Goal: Register for event/course

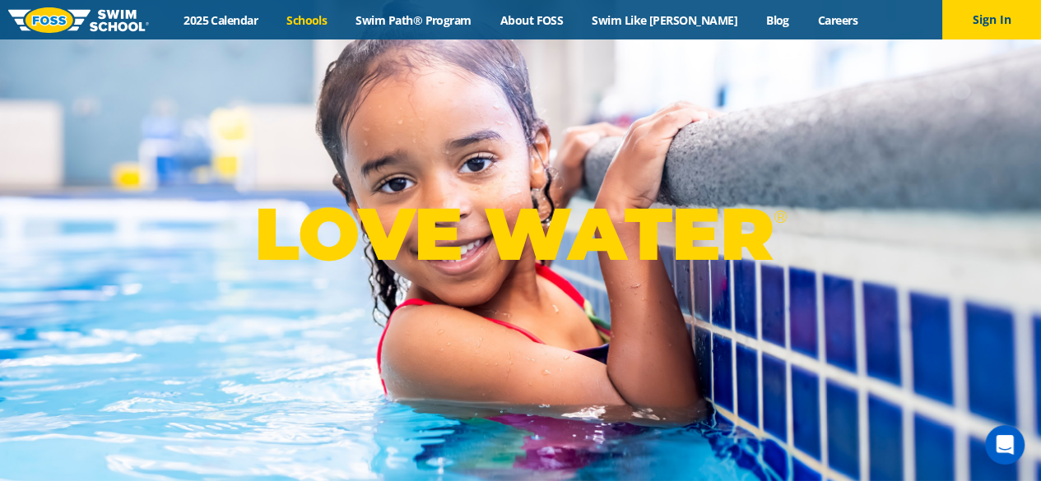
click at [334, 17] on link "Schools" at bounding box center [306, 20] width 69 height 16
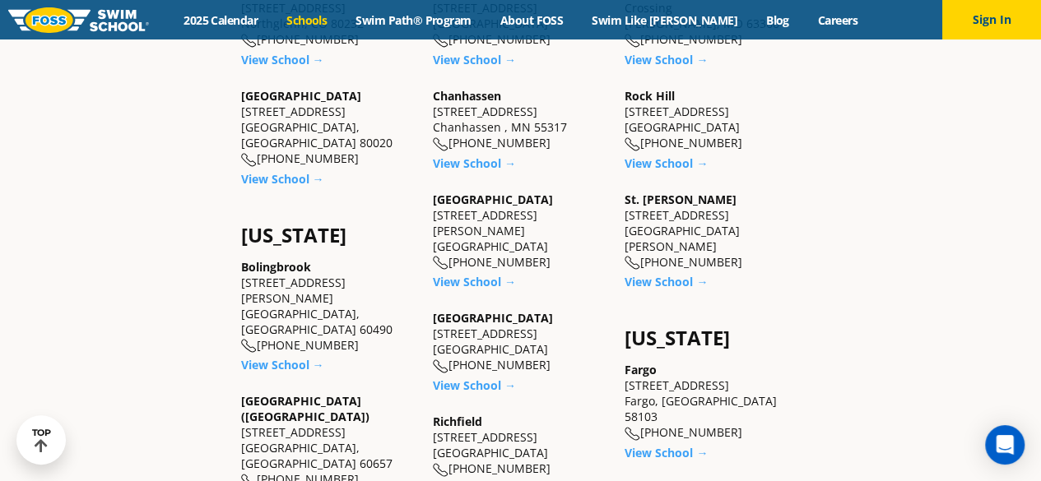
scroll to position [823, 0]
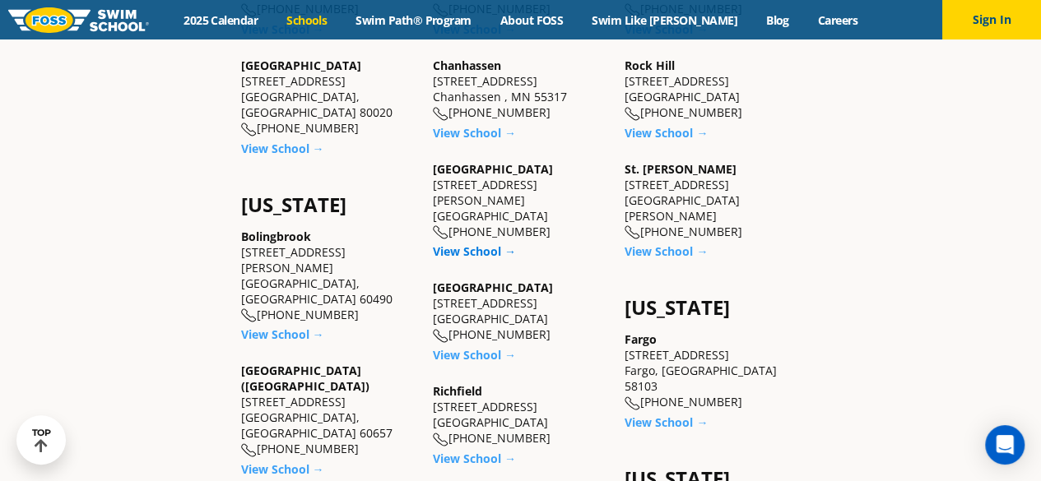
click at [477, 243] on link "View School →" at bounding box center [474, 251] width 83 height 16
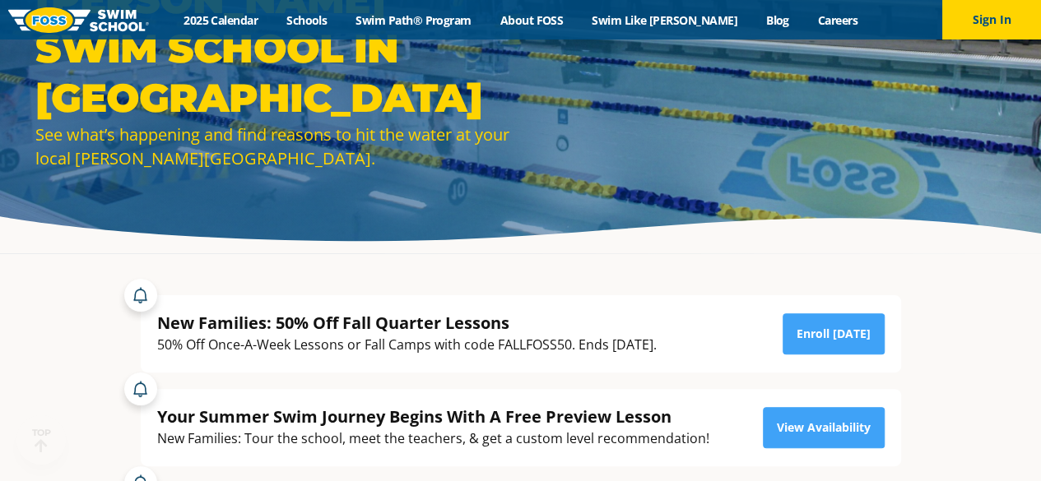
scroll to position [247, 0]
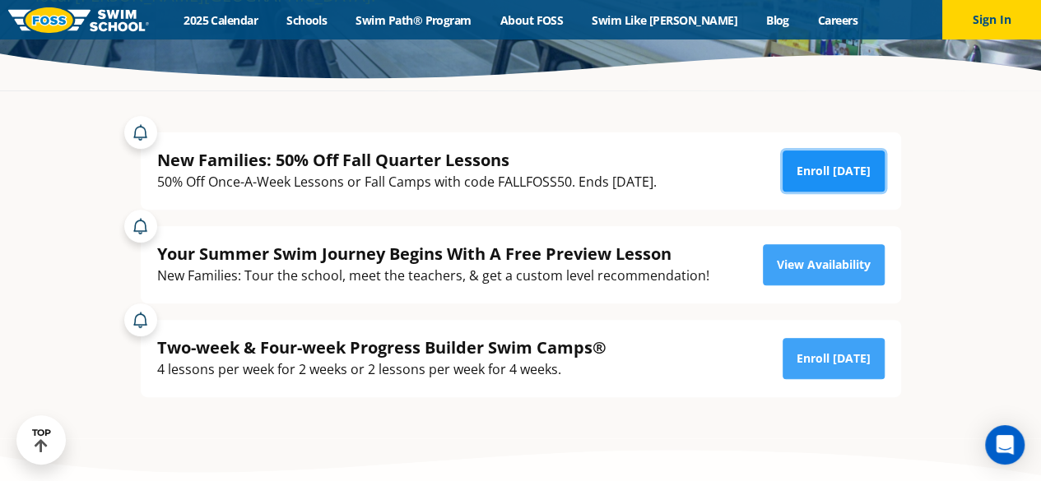
click at [820, 172] on link "Enroll [DATE]" at bounding box center [833, 171] width 102 height 41
